Goal: Task Accomplishment & Management: Use online tool/utility

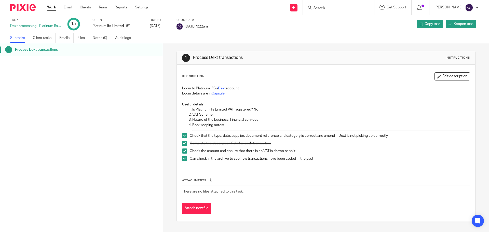
click at [27, 8] on img at bounding box center [22, 7] width 25 height 7
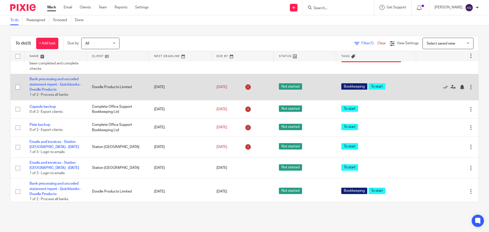
scroll to position [84, 0]
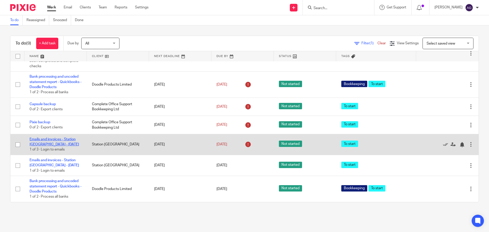
click at [64, 138] on link "Emails and invoices - Station [GEOGRAPHIC_DATA] - [DATE]" at bounding box center [54, 141] width 49 height 9
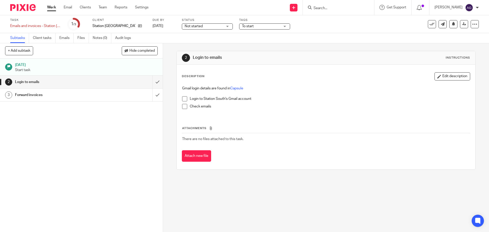
click at [183, 99] on span at bounding box center [184, 98] width 5 height 5
click at [185, 109] on li "Check emails" at bounding box center [325, 108] width 287 height 8
click at [184, 107] on span at bounding box center [184, 106] width 5 height 5
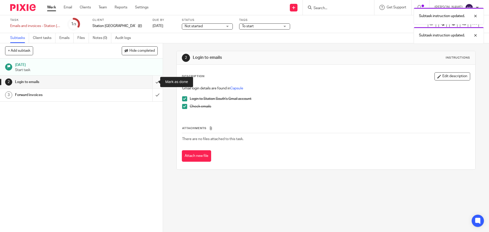
click at [154, 84] on input "submit" at bounding box center [81, 82] width 163 height 13
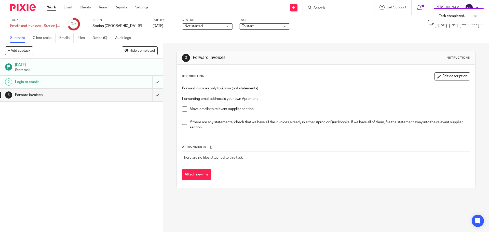
click at [180, 109] on div "Forward invoices only to Apron (not statements) Forwarding email address is you…" at bounding box center [325, 108] width 292 height 51
click at [182, 110] on span at bounding box center [184, 108] width 5 height 5
click at [183, 122] on span at bounding box center [184, 122] width 5 height 5
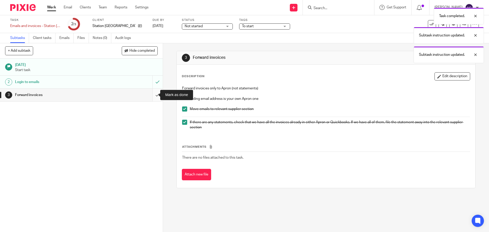
click at [154, 97] on input "submit" at bounding box center [81, 95] width 163 height 13
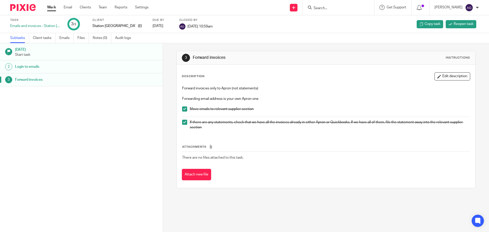
click at [29, 9] on img at bounding box center [22, 7] width 25 height 7
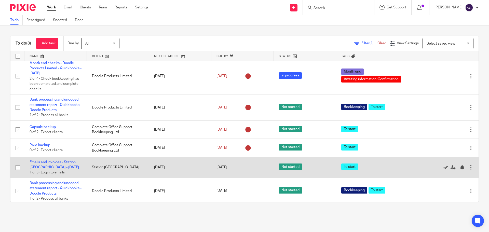
scroll to position [63, 0]
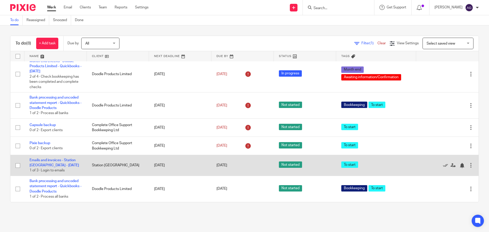
click at [60, 157] on td "Emails and invoices - Station South - Aisha - Thursday 1 of 3 · Login to emails" at bounding box center [55, 165] width 62 height 21
click at [70, 161] on link "Emails and invoices - Station [GEOGRAPHIC_DATA] - [DATE]" at bounding box center [54, 162] width 49 height 9
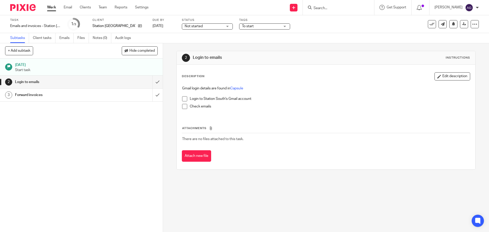
click at [183, 101] on span at bounding box center [184, 98] width 5 height 5
click at [183, 105] on span at bounding box center [184, 106] width 5 height 5
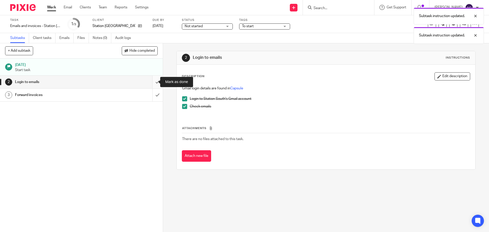
click at [151, 78] on input "submit" at bounding box center [81, 82] width 163 height 13
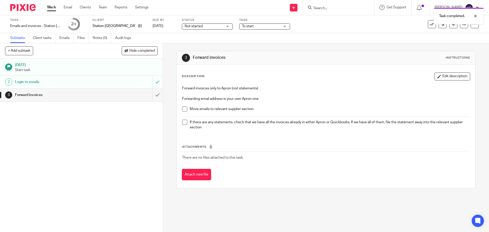
click at [183, 111] on span at bounding box center [184, 108] width 5 height 5
click at [182, 124] on span at bounding box center [184, 122] width 5 height 5
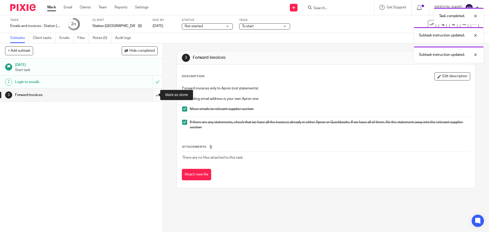
click at [154, 96] on input "submit" at bounding box center [81, 95] width 163 height 13
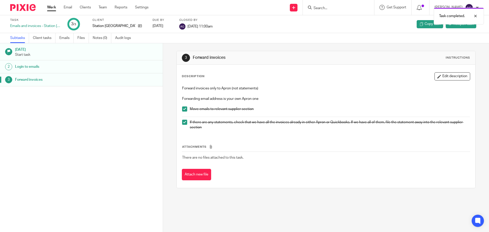
click at [36, 8] on link at bounding box center [23, 7] width 27 height 7
